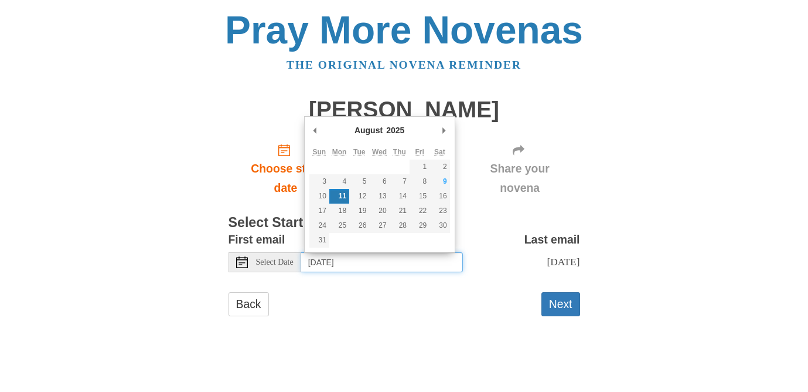
click at [393, 264] on input "[DATE]" at bounding box center [382, 262] width 162 height 20
type input "[DATE]"
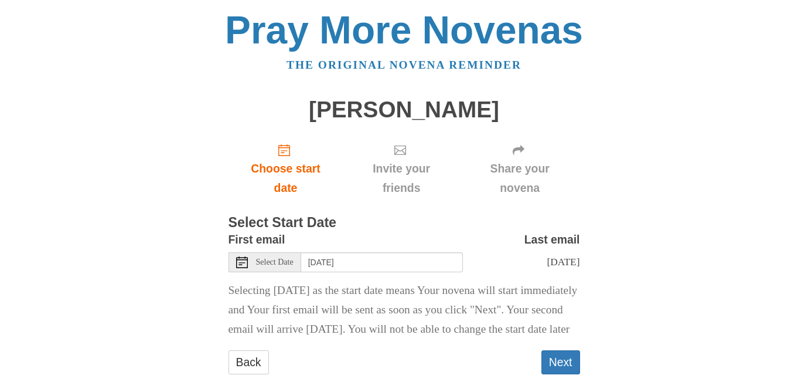
scroll to position [36, 0]
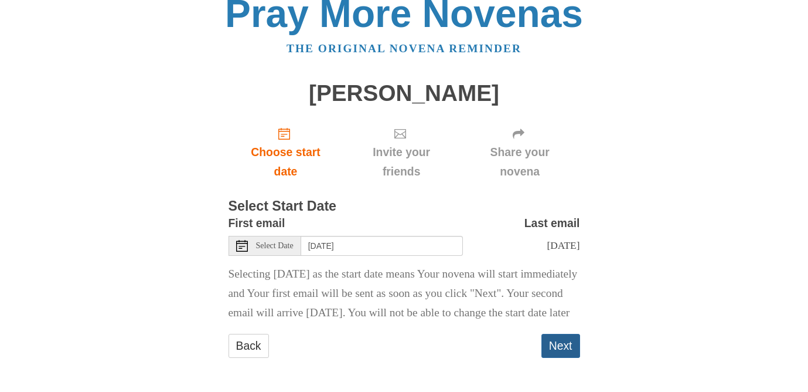
click at [556, 345] on button "Next" at bounding box center [561, 346] width 39 height 24
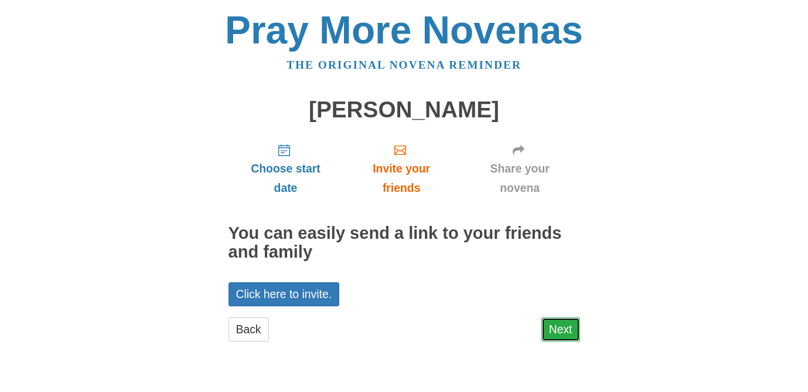
click at [569, 332] on link "Next" at bounding box center [561, 329] width 39 height 24
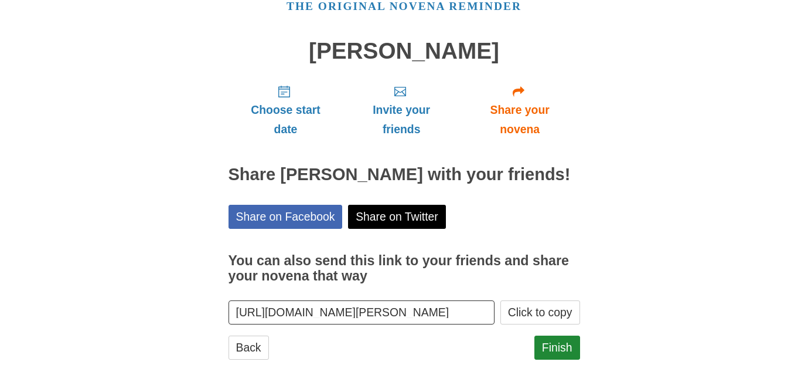
scroll to position [79, 0]
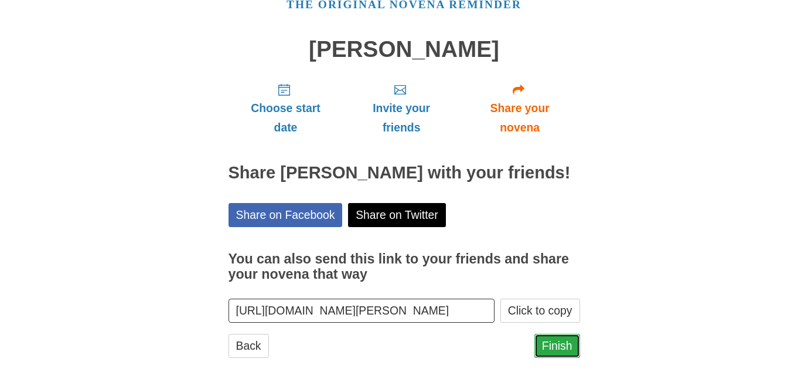
click at [553, 338] on link "Finish" at bounding box center [558, 346] width 46 height 24
